Goal: Communication & Community: Answer question/provide support

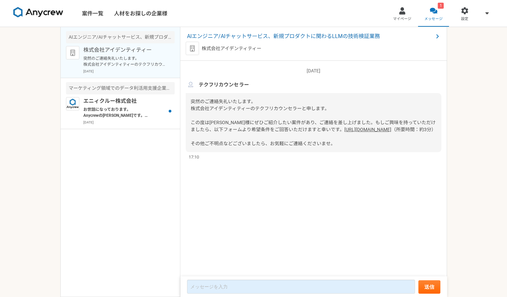
click at [344, 132] on link "[URL][DOMAIN_NAME]" at bounding box center [367, 129] width 47 height 5
click at [402, 18] on span "マイページ" at bounding box center [402, 18] width 18 height 5
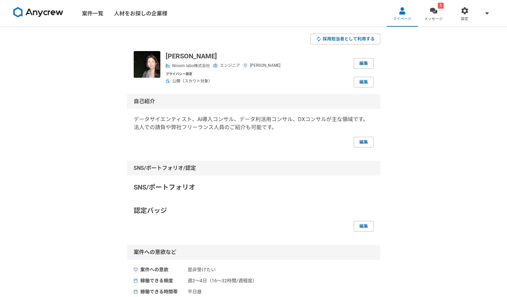
drag, startPoint x: 215, startPoint y: 58, endPoint x: 165, endPoint y: 59, distance: 49.7
click at [166, 59] on p "[PERSON_NAME]" at bounding box center [223, 56] width 115 height 10
copy p "[PERSON_NAME]"
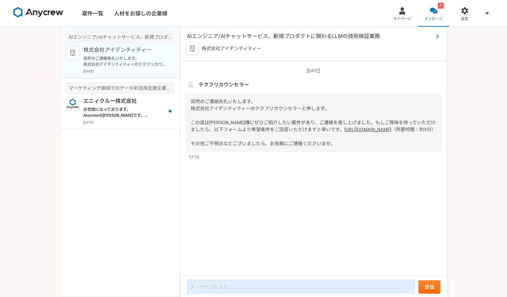
click at [269, 35] on span "AIエンジニア/AIチャットサービス、新規プロダクトに関わるLLMの技術検証業務" at bounding box center [310, 36] width 246 height 8
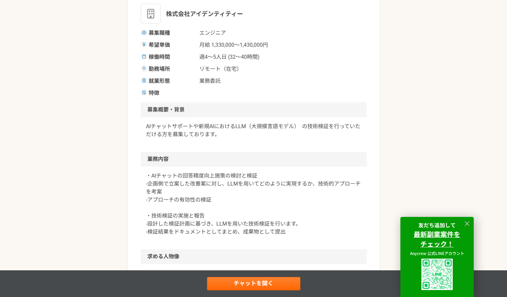
scroll to position [8, 0]
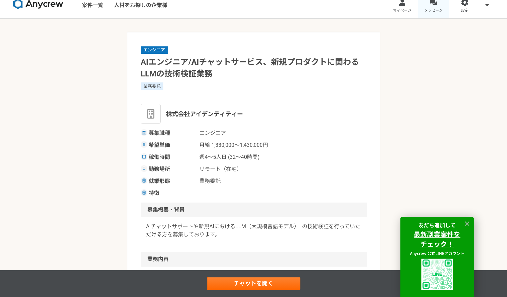
click at [429, 8] on span "メッセージ" at bounding box center [433, 10] width 18 height 5
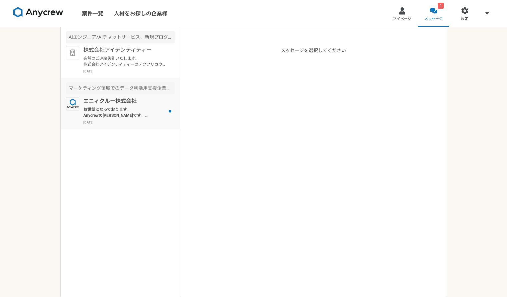
click at [145, 106] on div "エニィクルー株式会社 お世話になっております。 Anycrewの[PERSON_NAME]です。 こちらの案件ですが、クライアント様側からペンディングのご連絡…" at bounding box center [128, 111] width 91 height 28
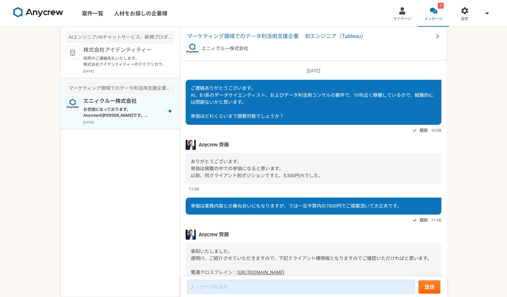
scroll to position [446, 0]
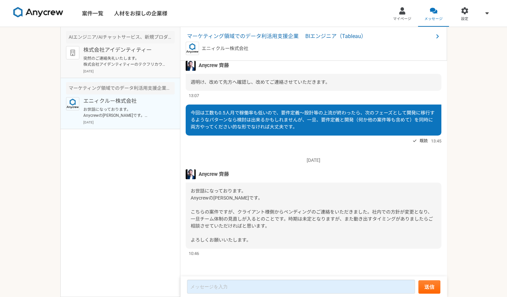
click at [148, 66] on p "突然のご連絡失礼いたします。 株式会社アイデンティティーのテクフリカウンセラーと申します。 この度は[PERSON_NAME]様にぜひご紹介したい案件があり、…" at bounding box center [124, 61] width 82 height 12
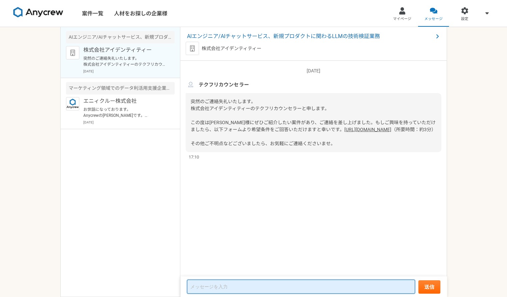
click at [323, 287] on textarea at bounding box center [301, 286] width 228 height 14
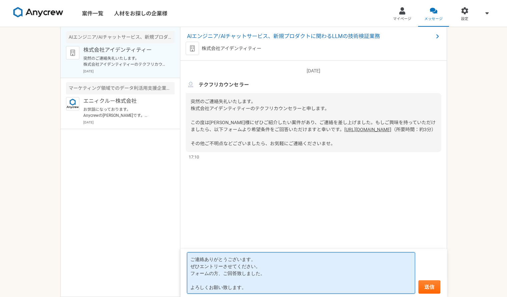
click at [224, 267] on textarea "ご連絡ありがとうございます。 ぜひエントリーさせてください。 フォームの方、ご回答致しました。 よろしくお願い致します。" at bounding box center [301, 272] width 228 height 41
click at [222, 275] on textarea "ご連絡ありがとうございます。 ぜひエントリーさせてください。 フォームの方、ご回答致しました。 よろしくお願い致します。" at bounding box center [301, 272] width 228 height 41
type textarea "ご連絡ありがとうございます。 ぜひエントリーさせてください。 フォームの方もご回答致しました。 よろしくお願い致します。"
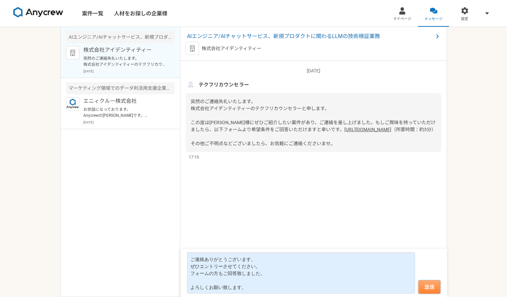
click at [427, 285] on button "送信" at bounding box center [429, 286] width 22 height 13
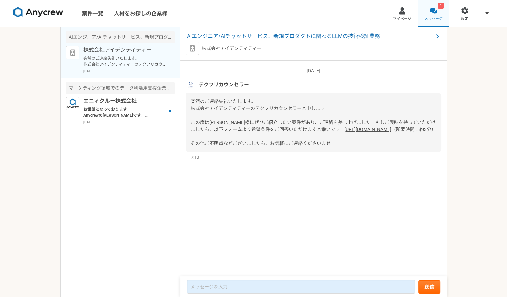
click at [432, 16] on span "メッセージ" at bounding box center [433, 18] width 18 height 5
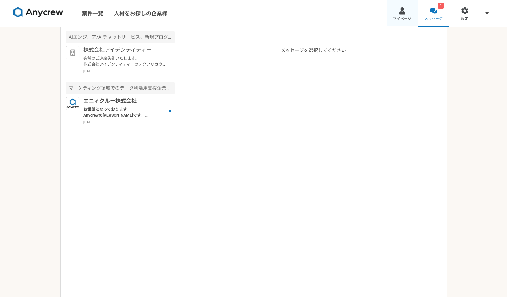
click at [401, 15] on link "マイページ" at bounding box center [402, 13] width 31 height 27
